Goal: Navigation & Orientation: Find specific page/section

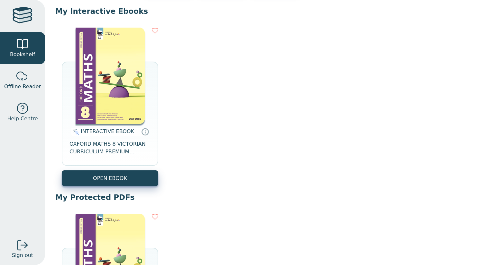
scroll to position [63, 0]
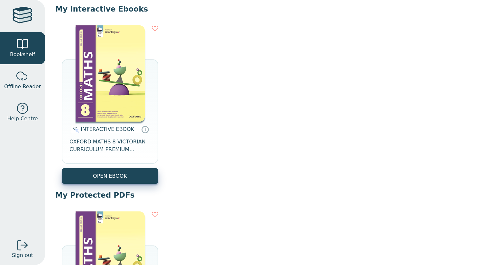
click at [116, 108] on img at bounding box center [110, 73] width 69 height 96
